Goal: Contribute content: Add original content to the website for others to see

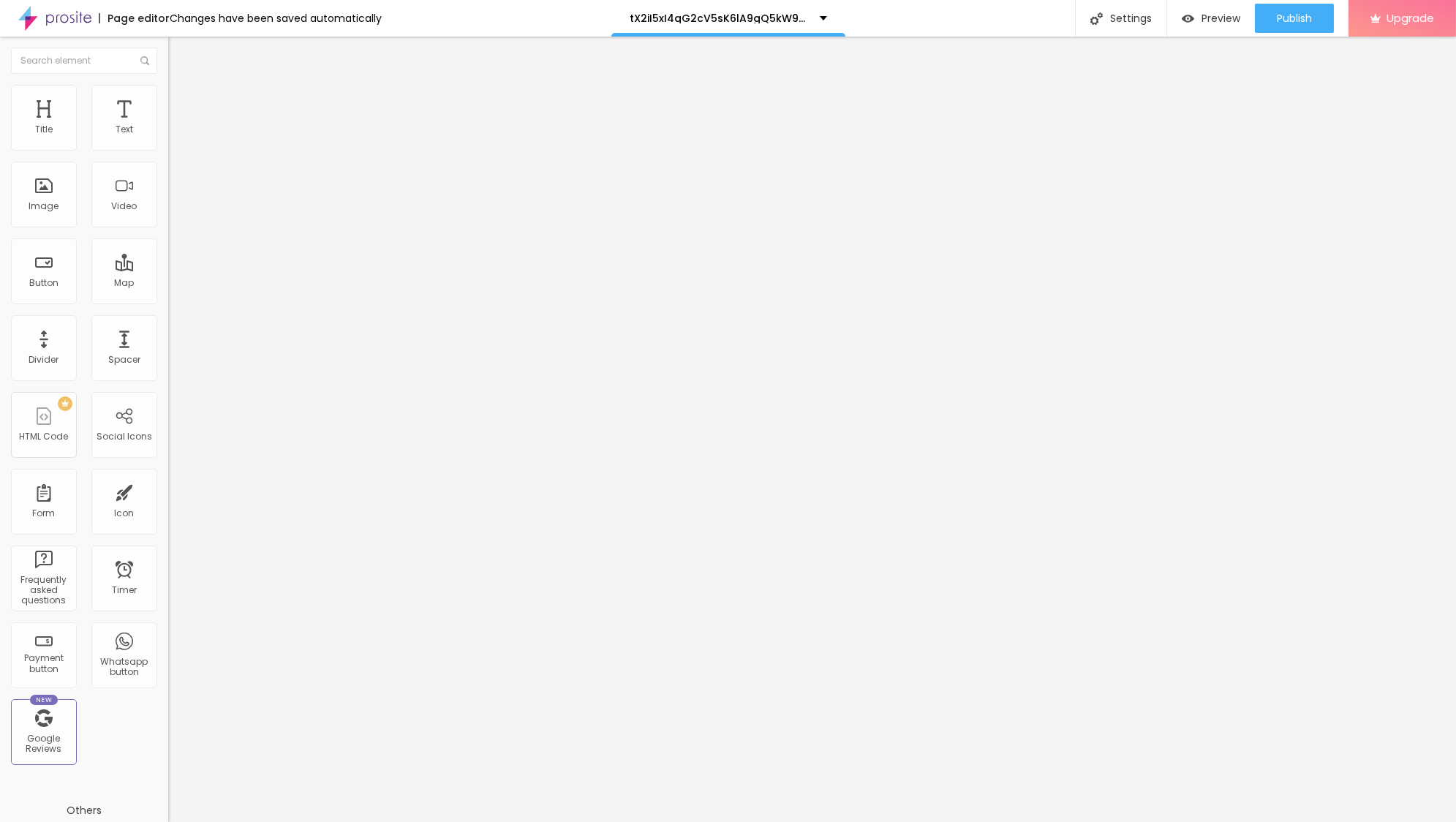
click at [168, 126] on span "Add image" at bounding box center [198, 119] width 60 height 12
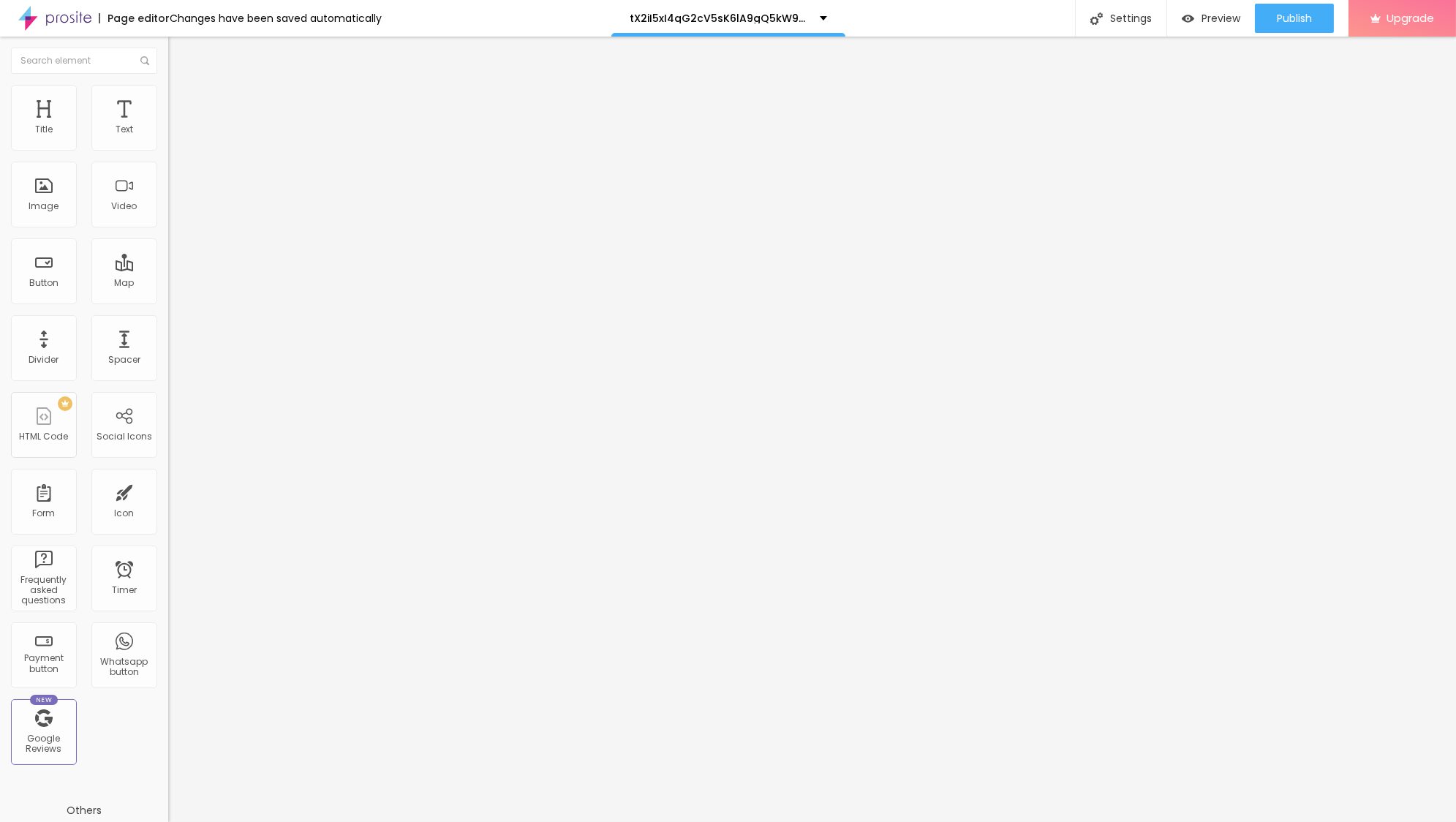
click at [181, 101] on span "Style" at bounding box center [192, 95] width 21 height 12
click at [168, 85] on li "Content" at bounding box center [252, 77] width 168 height 15
click at [168, 313] on div "URL https://" at bounding box center [252, 294] width 168 height 36
click at [168, 326] on img at bounding box center [172, 321] width 7 height 7
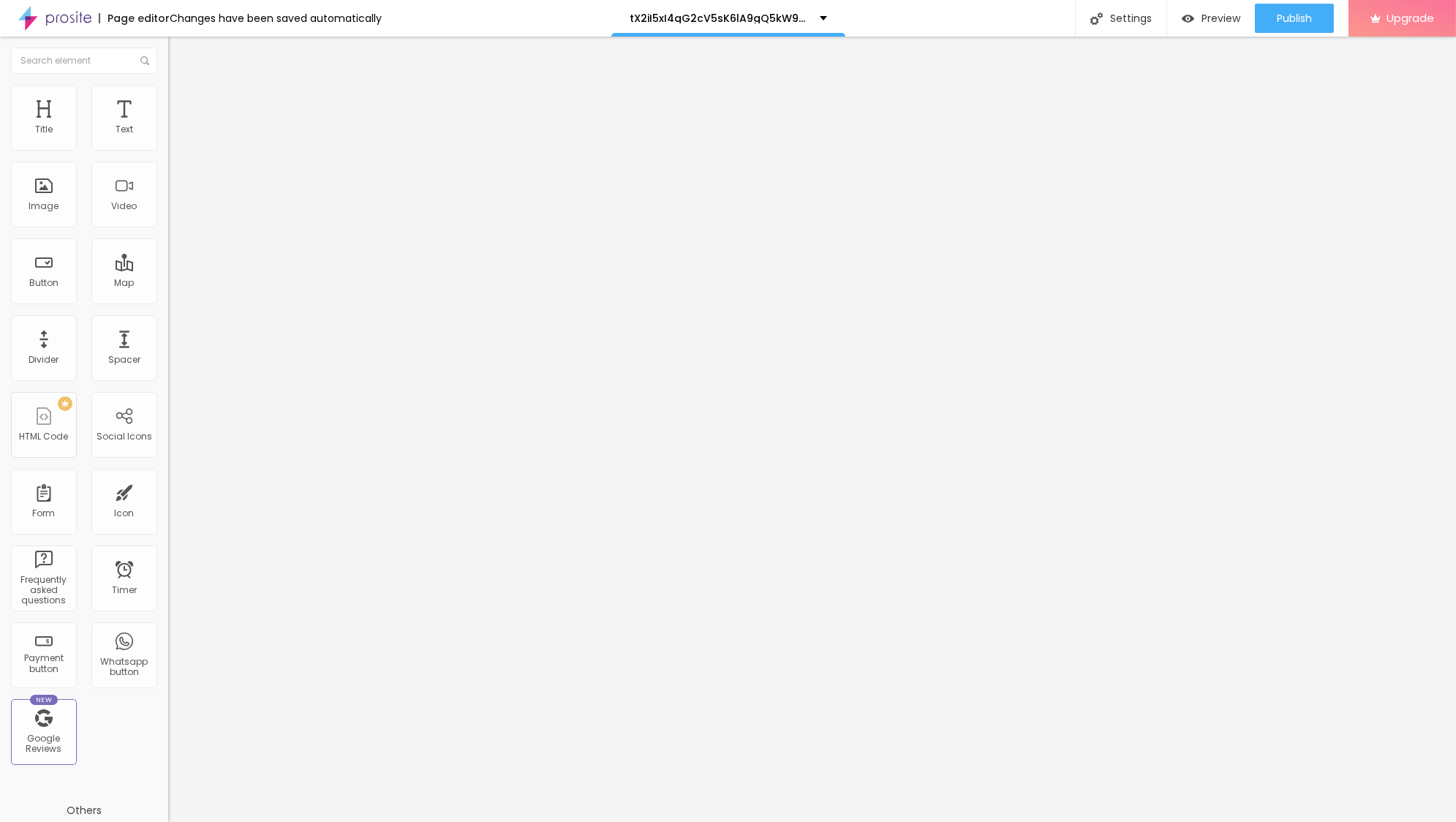
click at [168, 95] on li "Style" at bounding box center [252, 92] width 168 height 15
type input "95"
type input "60"
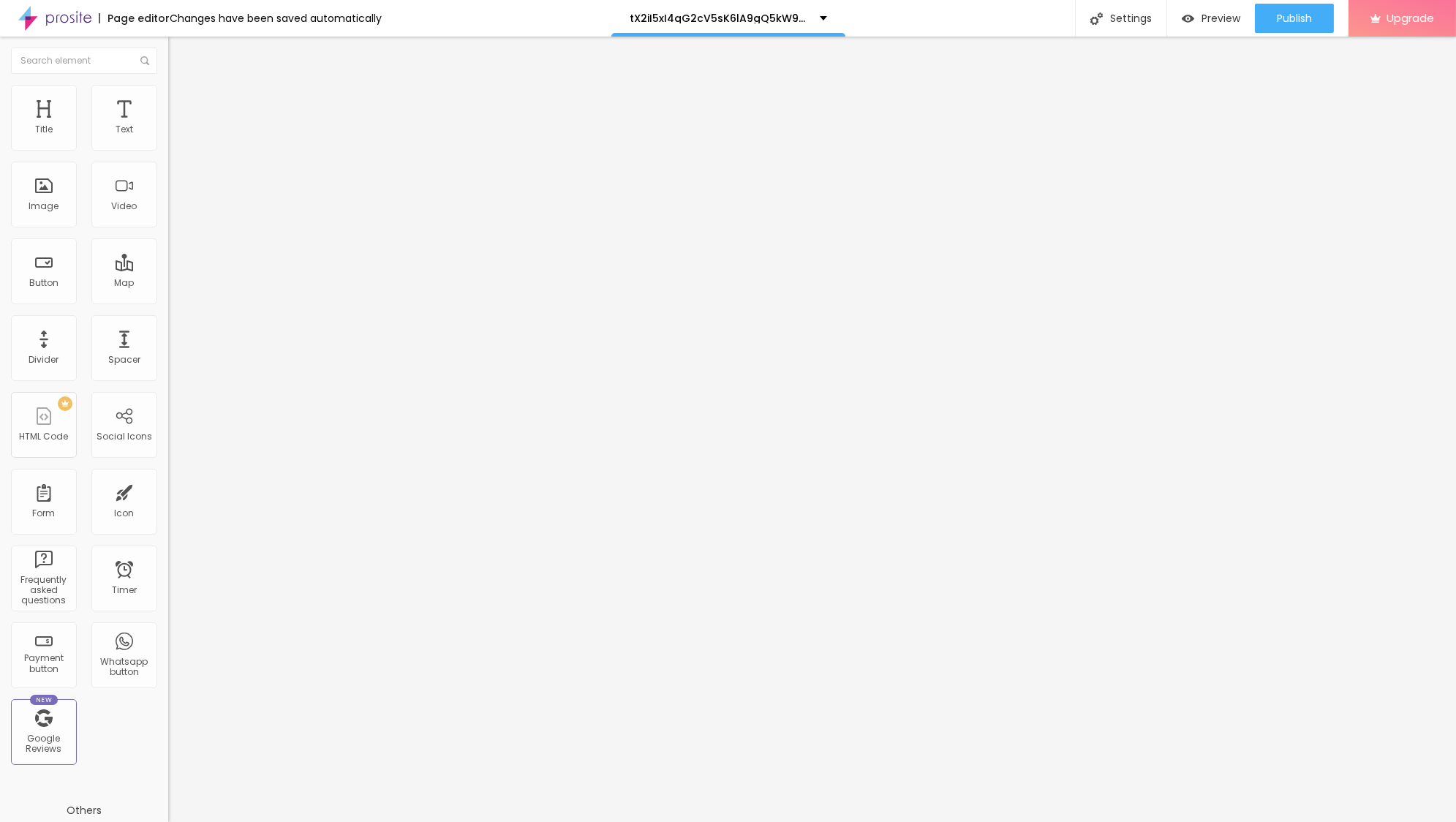
type input "55"
type input "50"
type input "45"
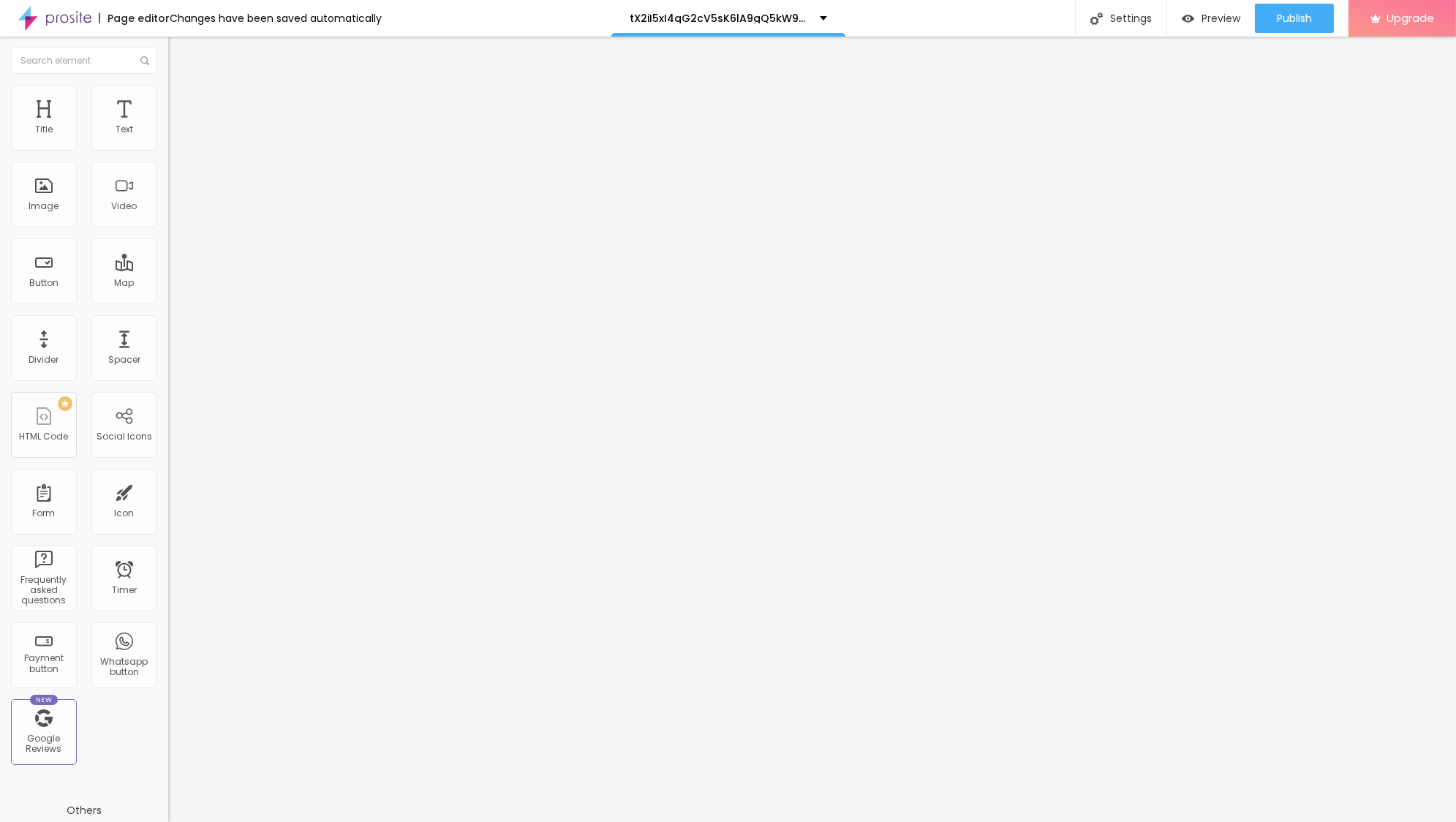
type input "45"
type input "40"
type input "35"
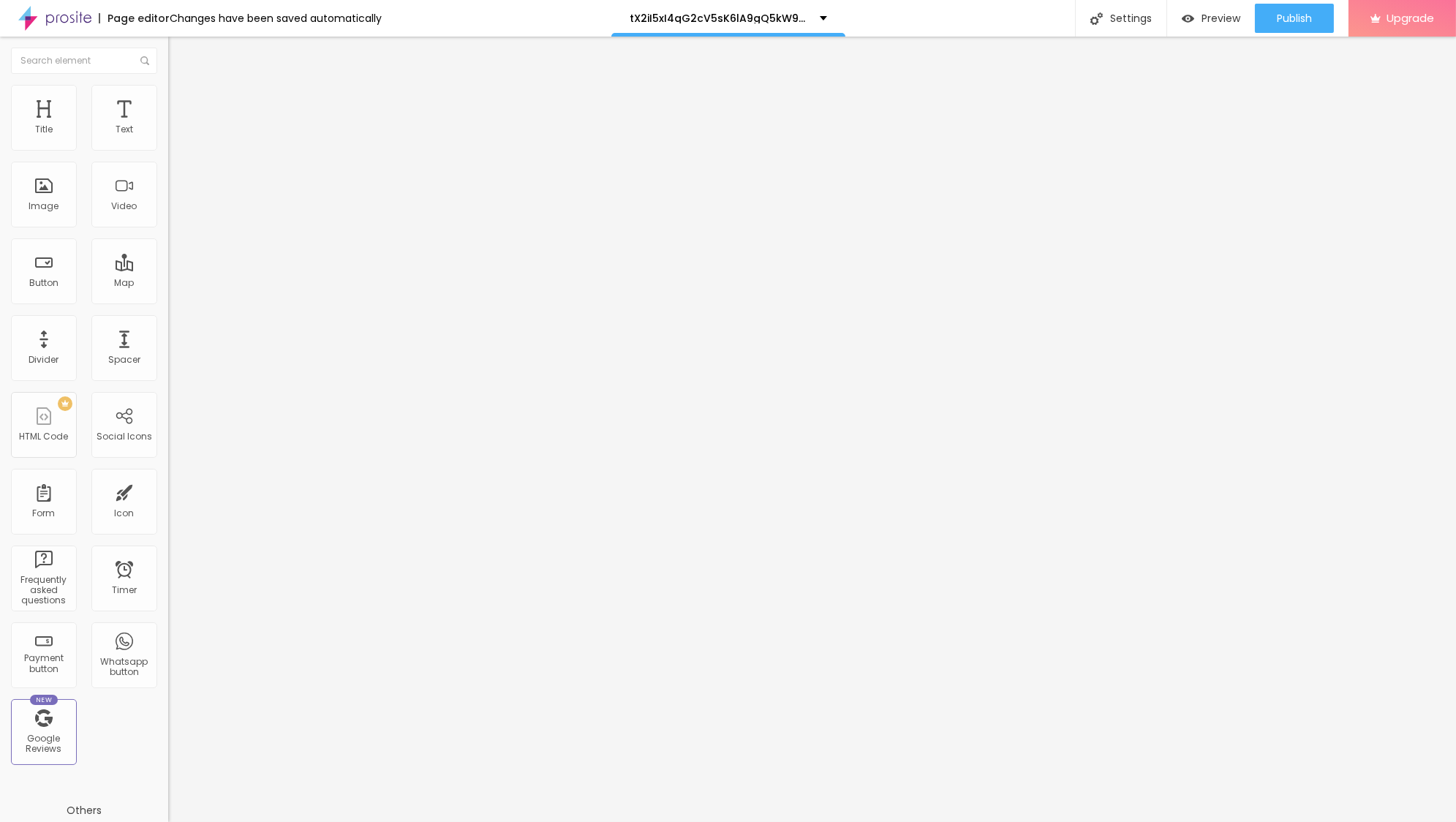
type input "30"
type input "25"
type input "20"
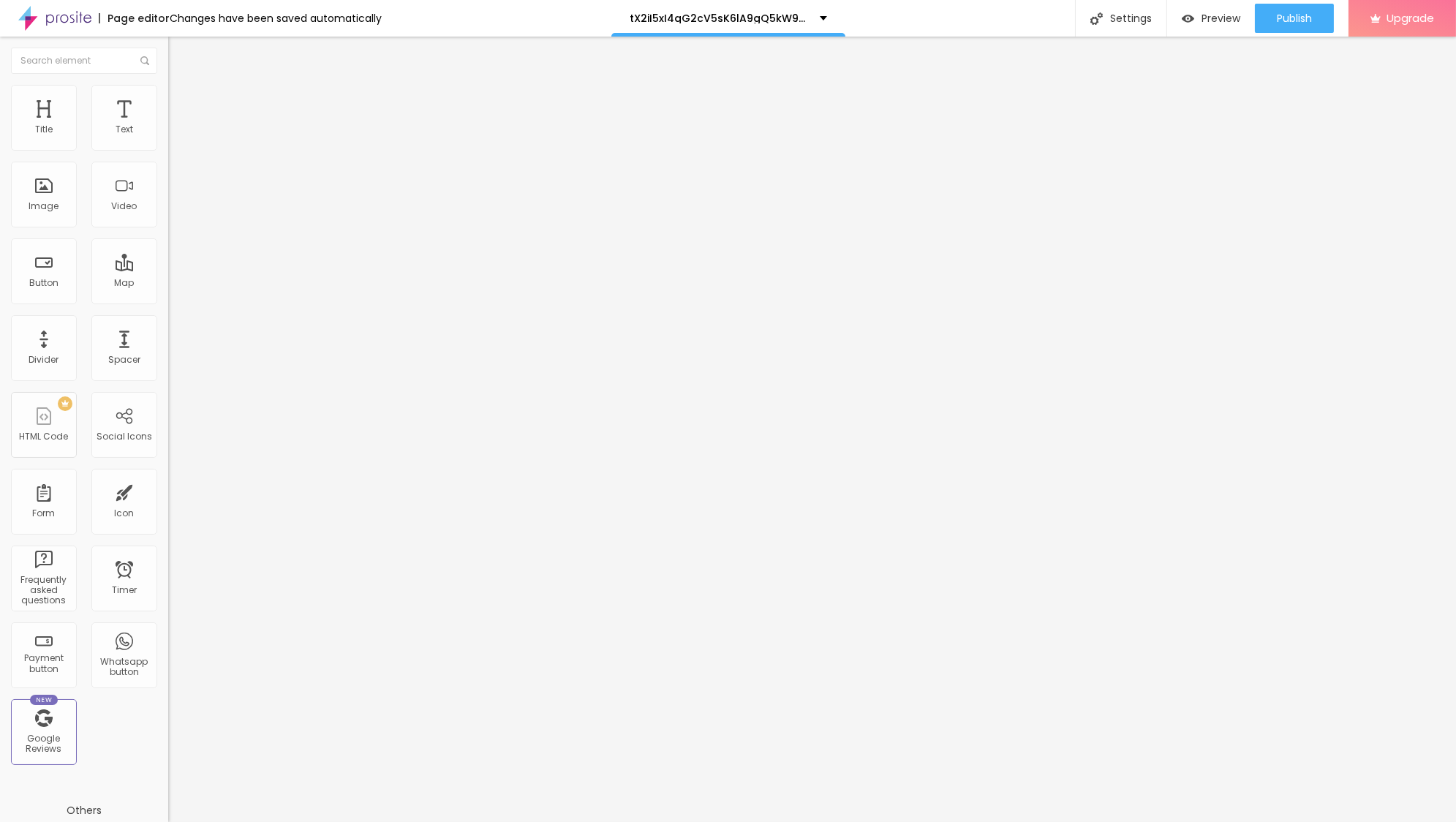
type input "20"
type input "15"
drag, startPoint x: 153, startPoint y: 159, endPoint x: 20, endPoint y: 156, distance: 133.0
type input "15"
click at [168, 150] on input "range" at bounding box center [215, 144] width 95 height 11
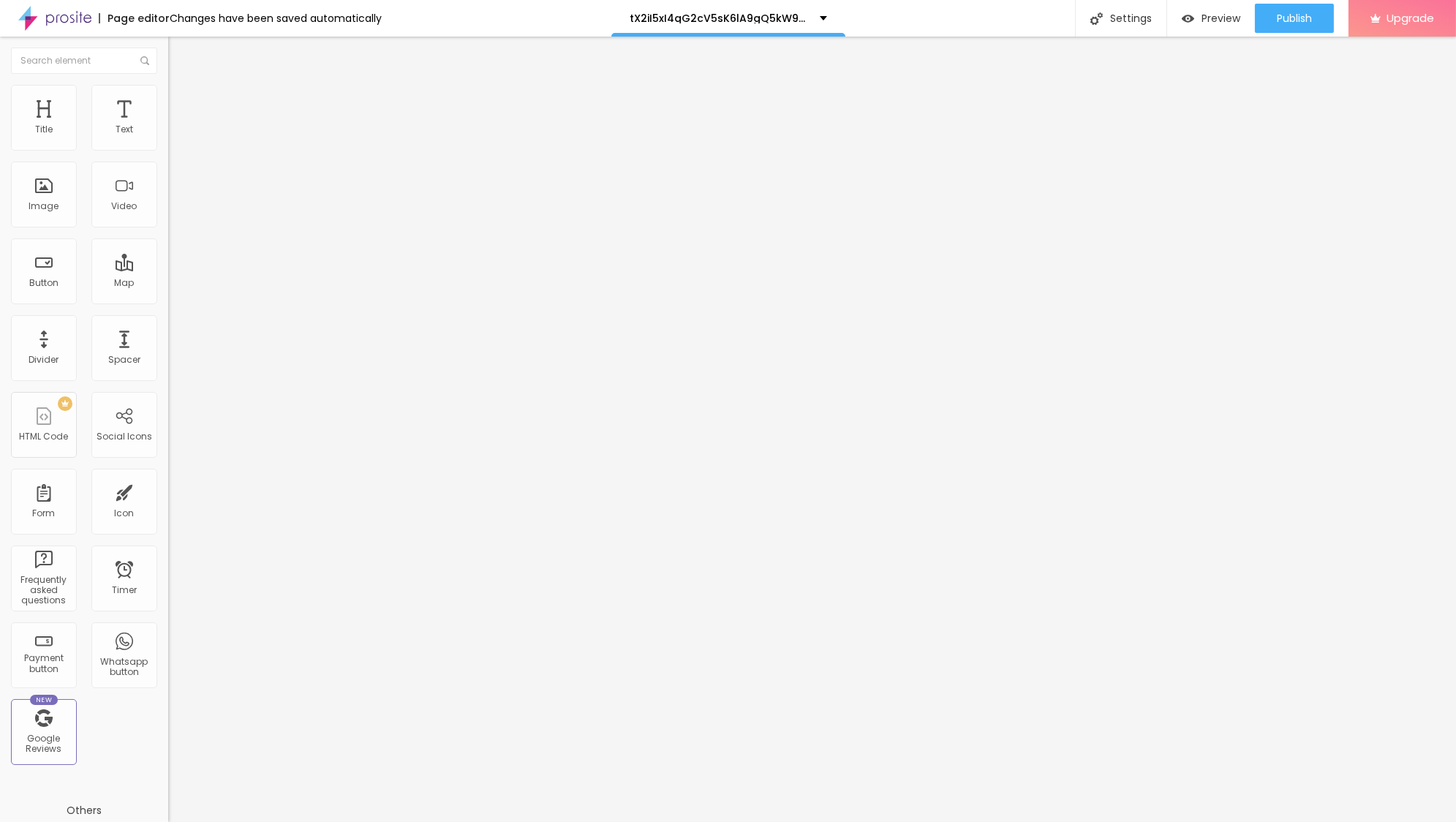
click at [168, 327] on div "Edit Image Content Style Advanced Size 15 px % 0 Border radius Shadow DISABLED …" at bounding box center [252, 429] width 168 height 785
click at [179, 57] on img "button" at bounding box center [185, 53] width 11 height 11
click at [168, 140] on button "button" at bounding box center [178, 133] width 20 height 16
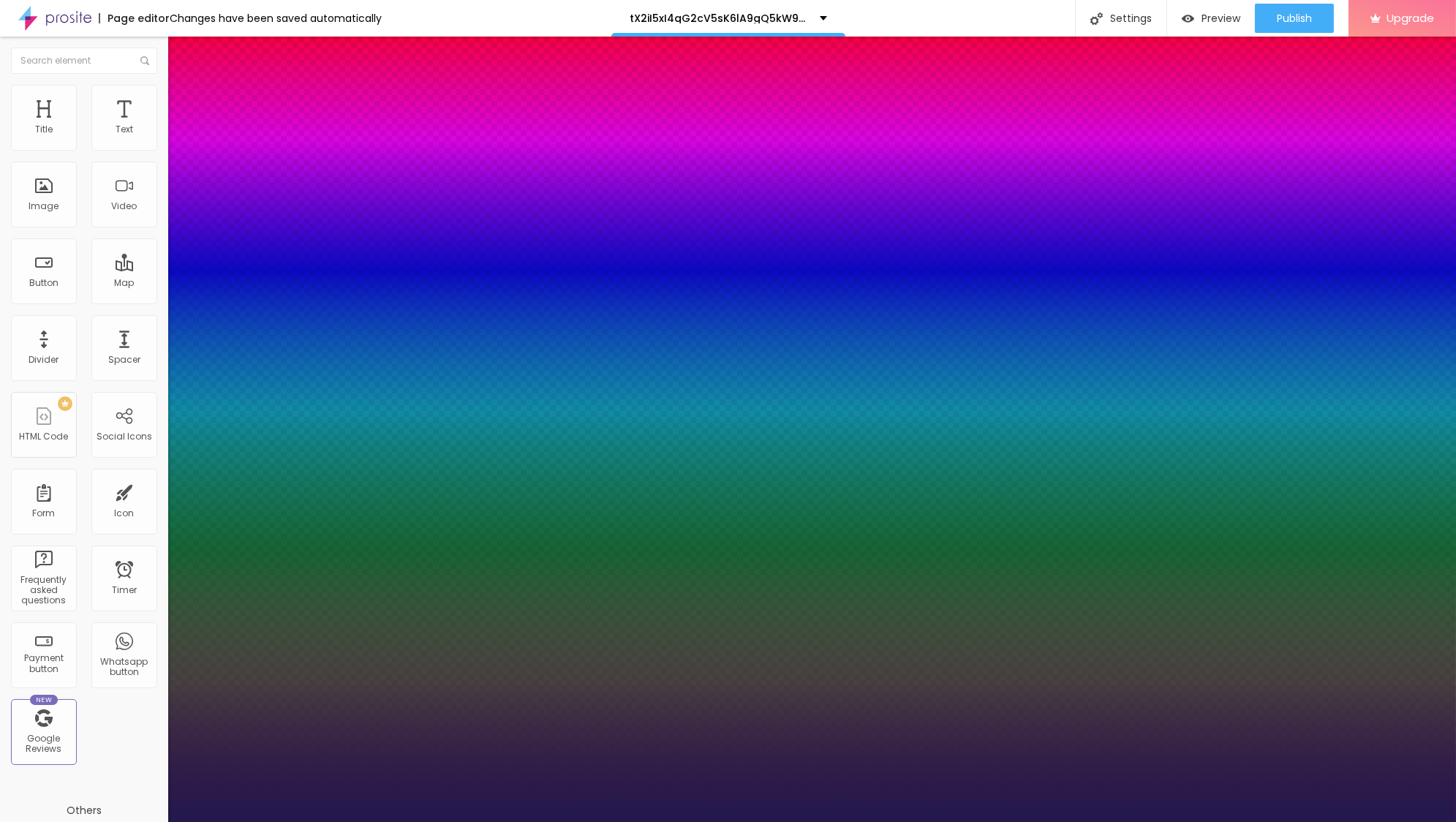
type input "1"
type input "27"
type input "1"
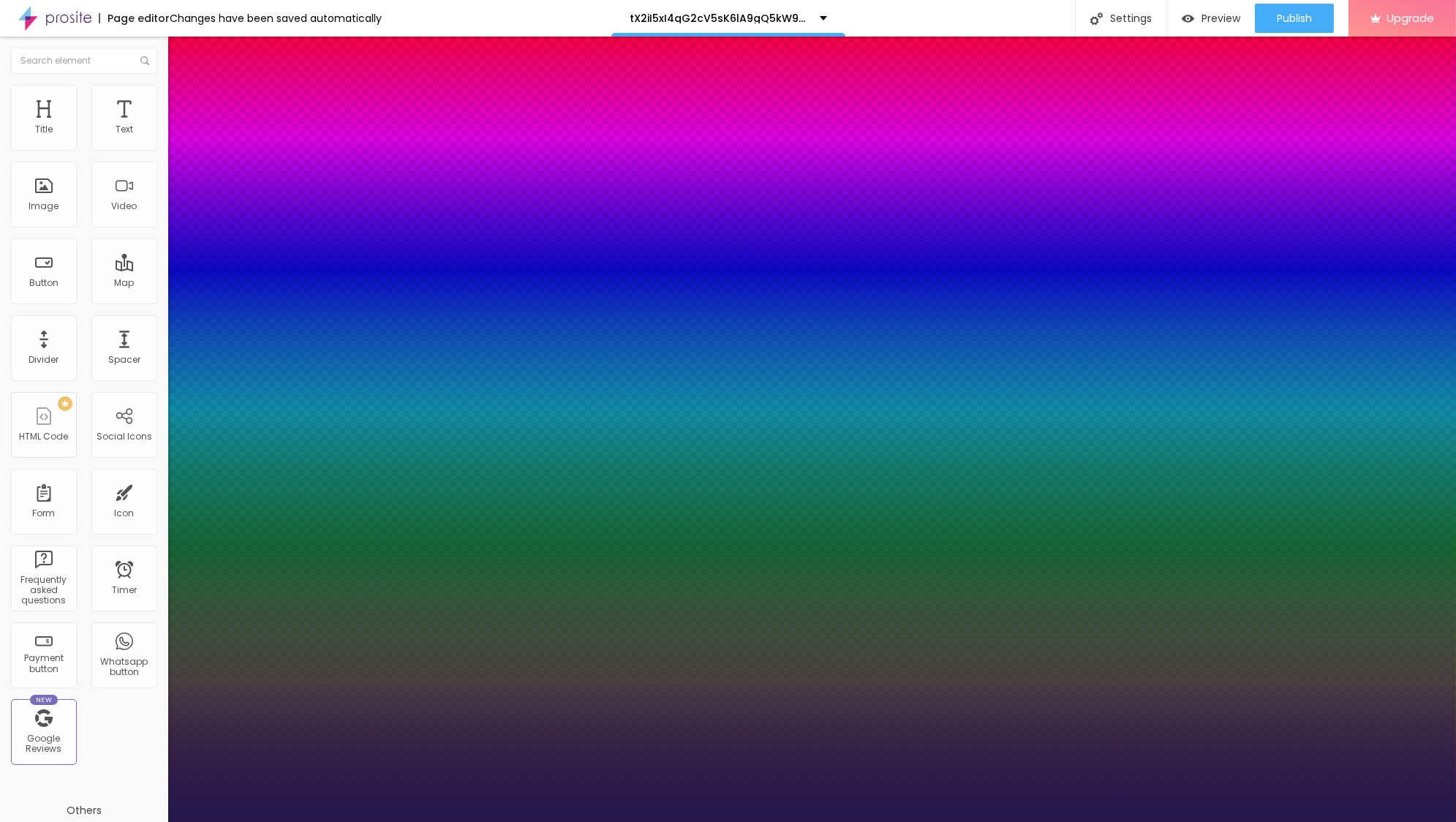
type input "27"
type input "1"
click at [571, 821] on div at bounding box center [728, 822] width 1456 height 0
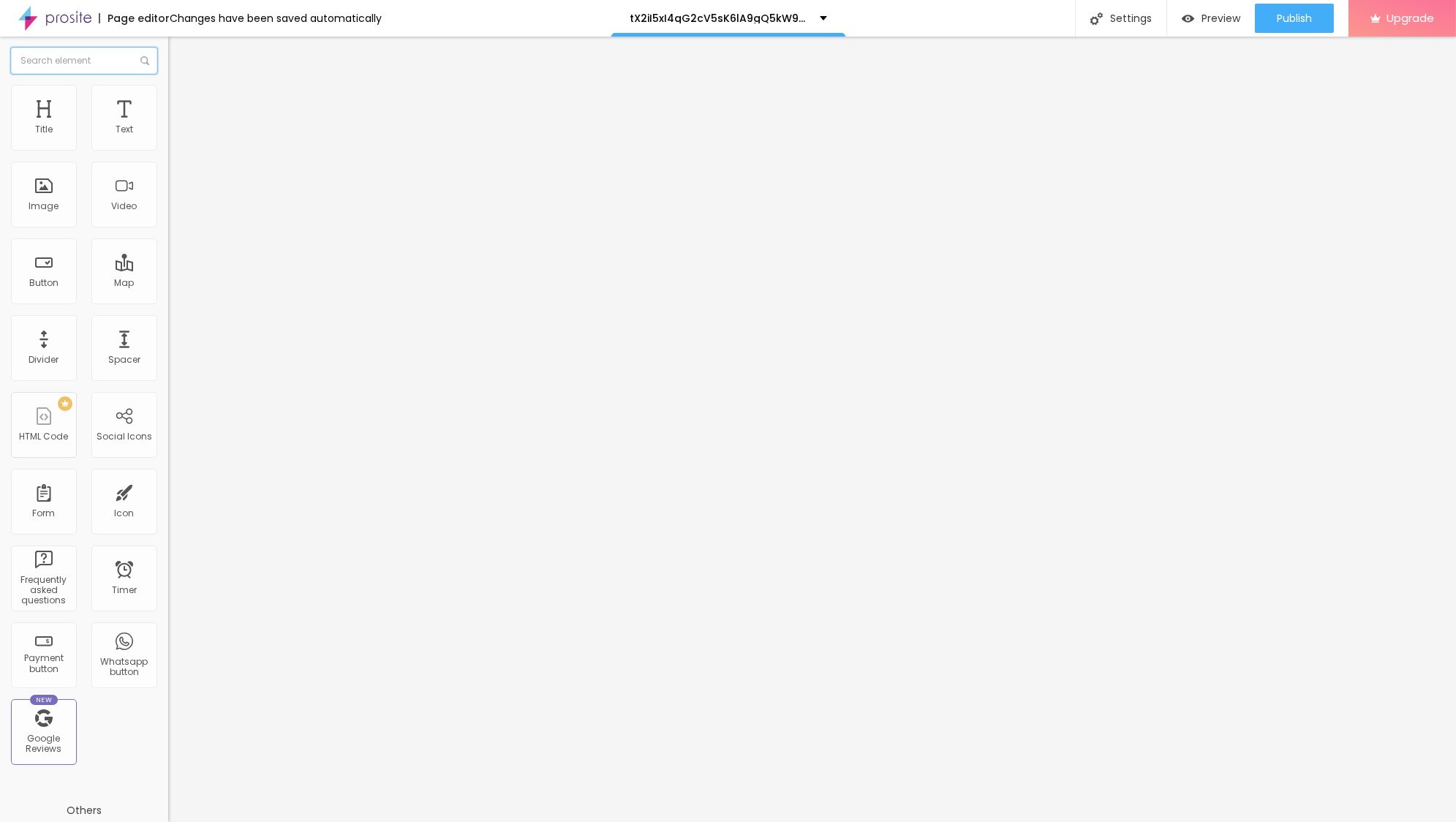
click at [46, 52] on input "text" at bounding box center [84, 60] width 146 height 26
click at [168, 137] on input "Click me" at bounding box center [256, 130] width 175 height 15
paste input "→ VIEW DOCUMENT HERE"
type input "→ VIEW DOCUMENT HERE"
click at [168, 297] on input "https://" at bounding box center [256, 293] width 175 height 15
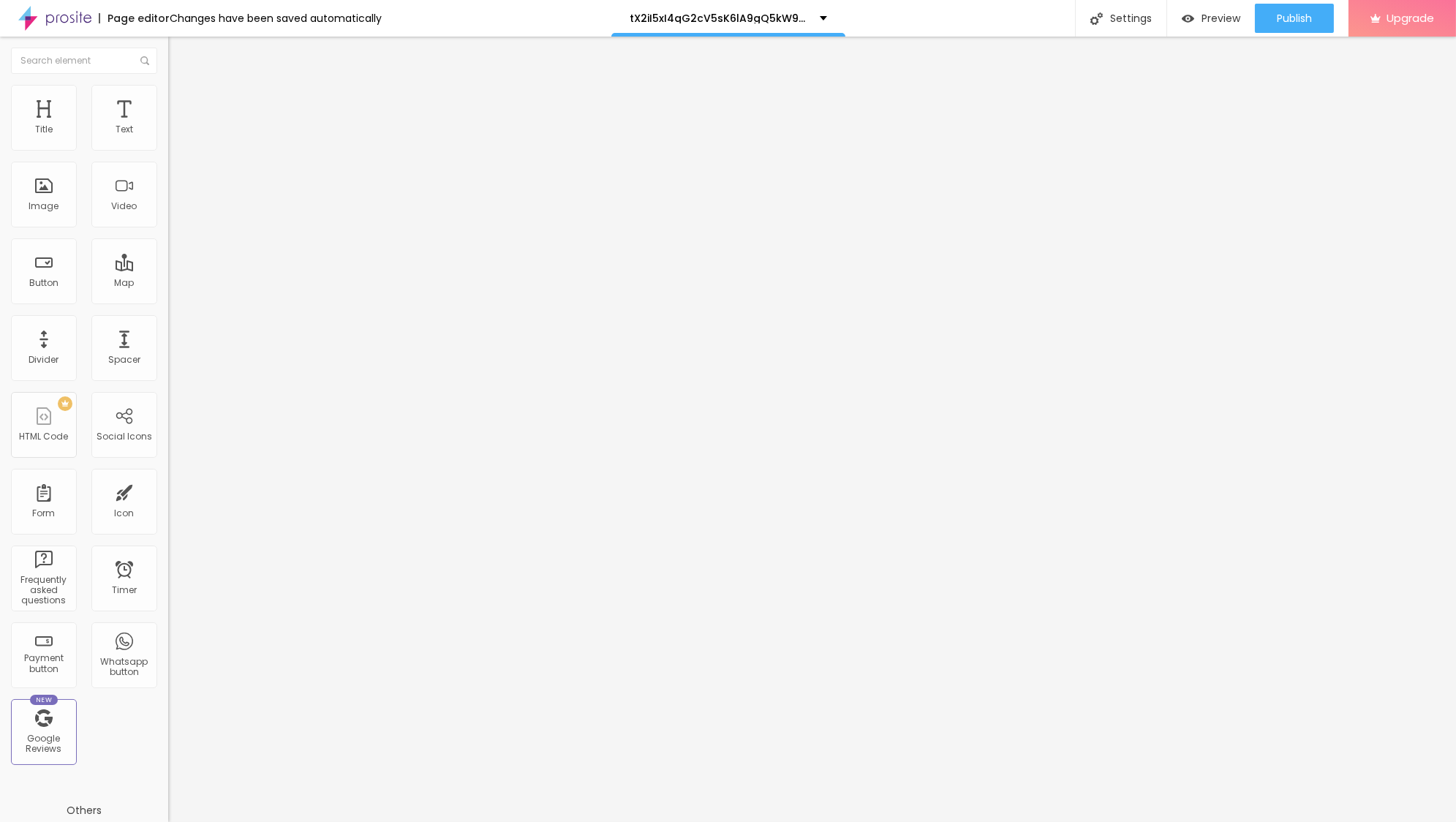
paste input "[DOMAIN_NAME][URL]"
type input "[URL][DOMAIN_NAME]"
click at [1280, 25] on div "Publish" at bounding box center [1294, 18] width 35 height 29
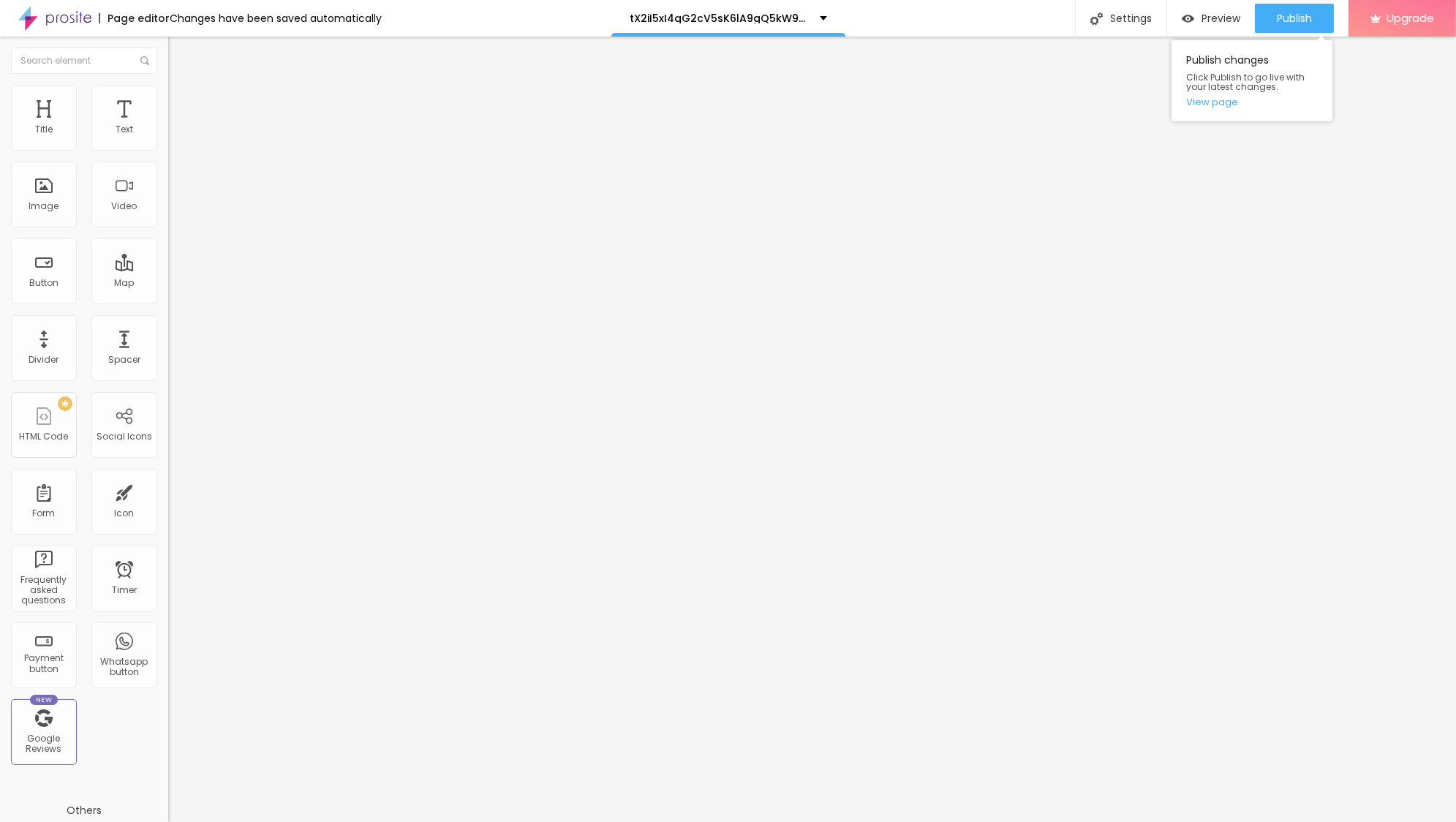
click at [1280, 35] on div "Publish changes Click Publish to go live with your latest changes. View page" at bounding box center [1252, 77] width 161 height 88
click at [1288, 20] on span "Publish" at bounding box center [1294, 18] width 35 height 11
